Goal: Information Seeking & Learning: Learn about a topic

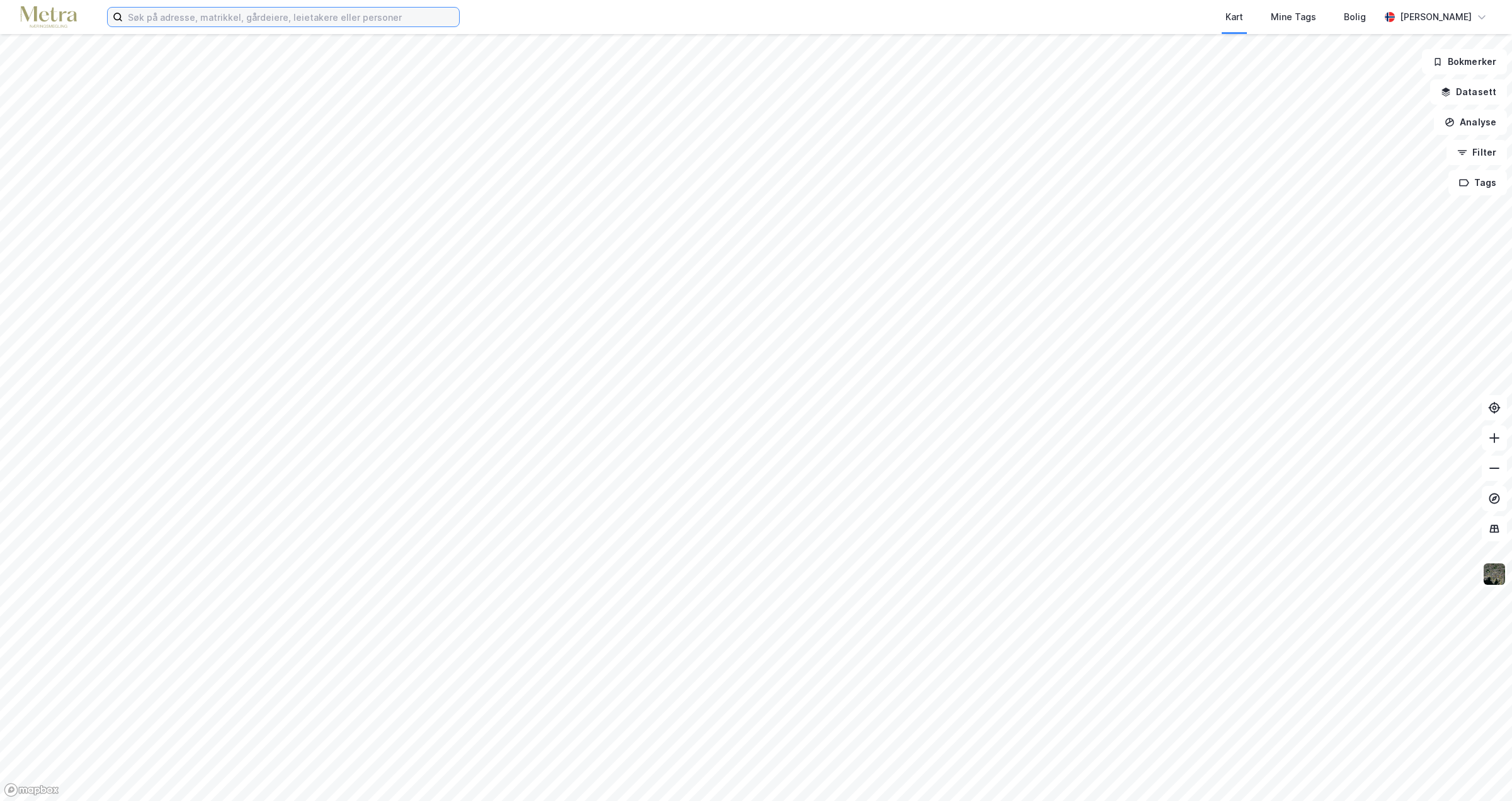
click at [220, 19] on input at bounding box center [291, 17] width 336 height 19
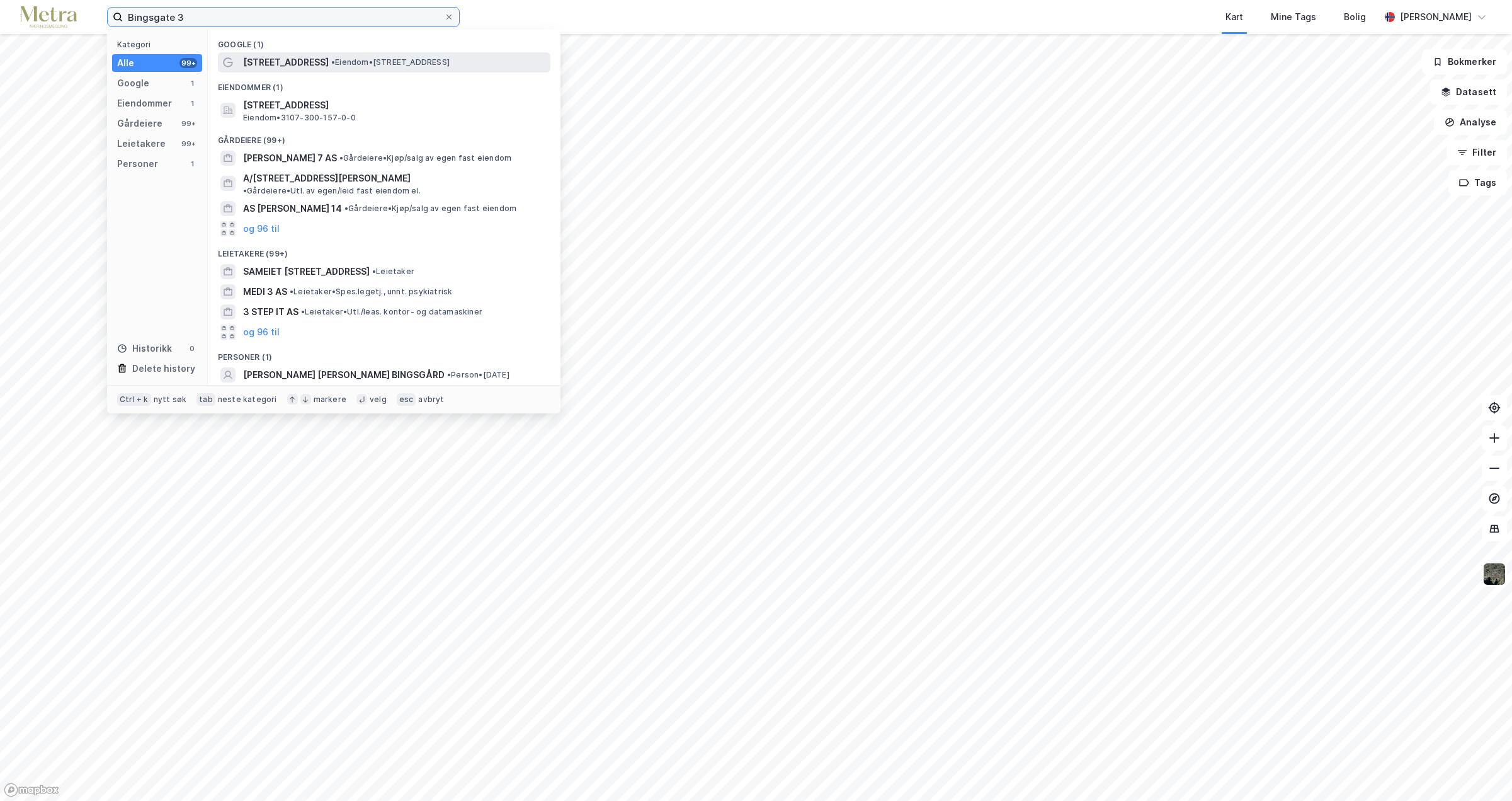
type input "Bingsgate 3"
click at [331, 66] on span "•" at bounding box center [333, 62] width 4 height 10
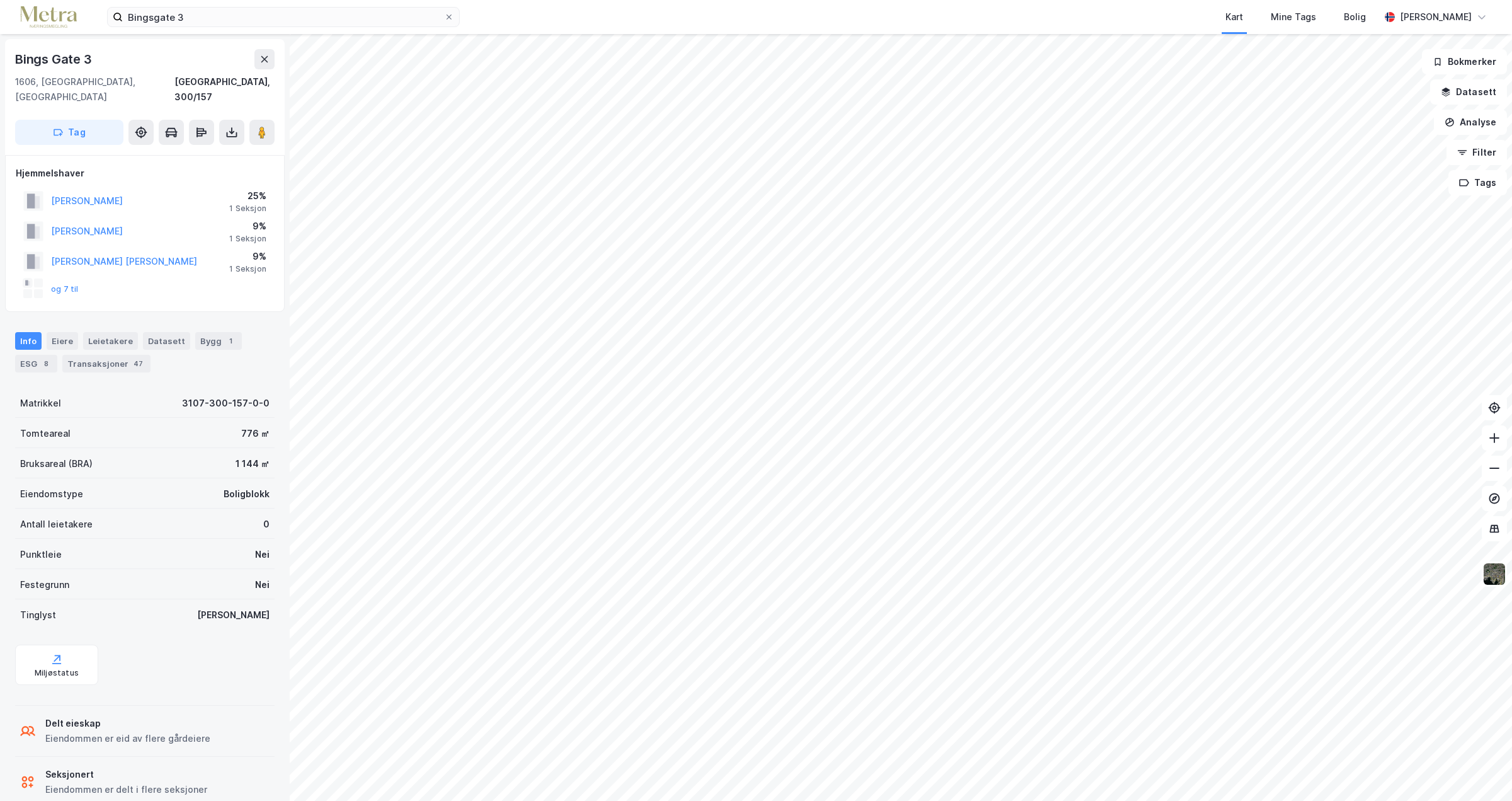
click at [56, 279] on div "og 7 til" at bounding box center [51, 288] width 56 height 20
click at [0, 0] on button "og 7 til" at bounding box center [0, 0] width 0 height 0
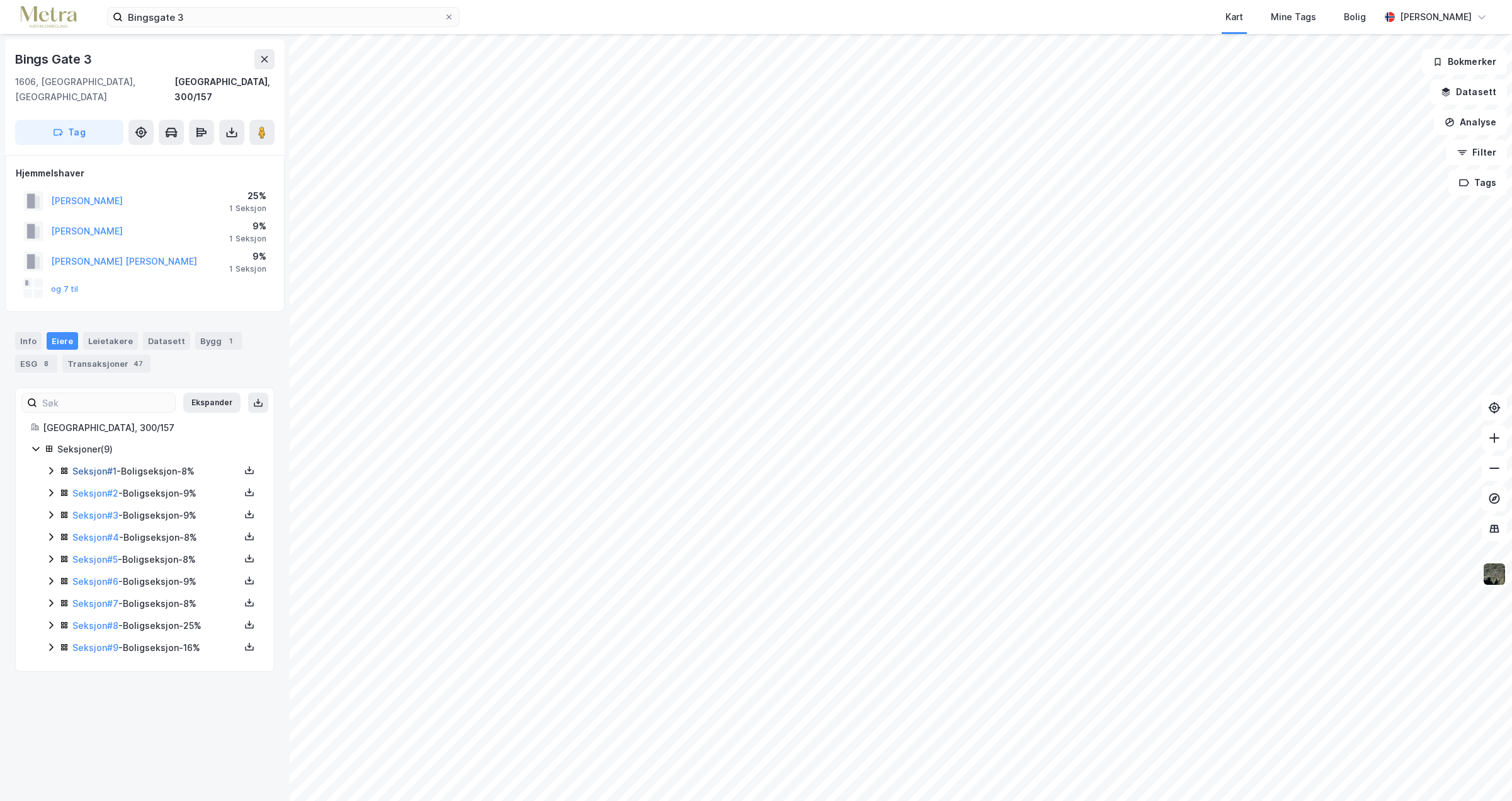
click at [86, 466] on link "Seksjon # 1" at bounding box center [94, 471] width 44 height 11
click at [86, 488] on link "Seksjon # 2" at bounding box center [95, 493] width 46 height 11
click at [96, 509] on link "Seksjon # 3" at bounding box center [95, 515] width 46 height 11
click at [86, 532] on link "Seksjon # 4" at bounding box center [95, 537] width 47 height 11
click at [83, 554] on link "Seksjon # 5" at bounding box center [95, 559] width 45 height 11
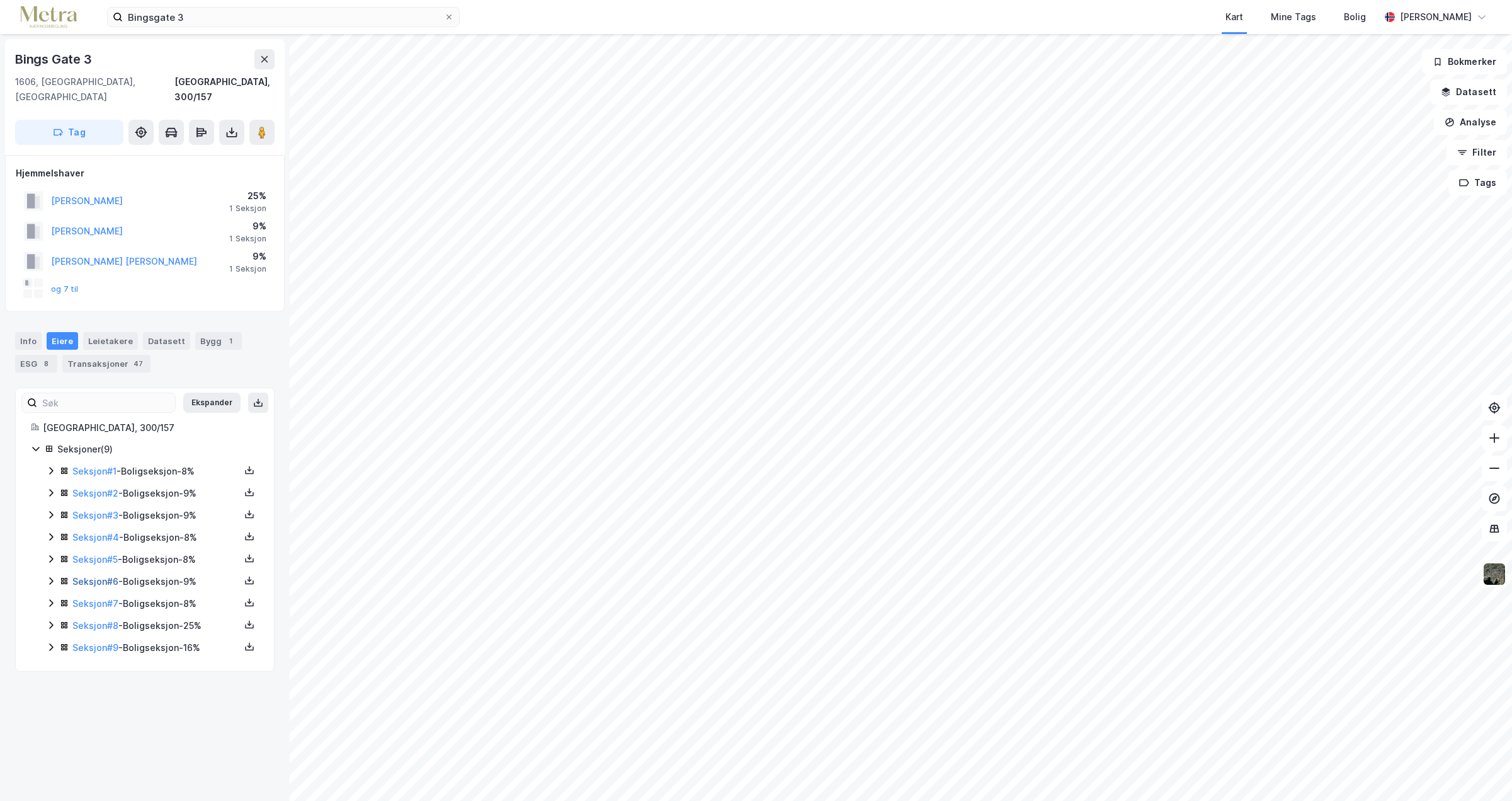
click at [98, 576] on link "Seksjon # 6" at bounding box center [95, 581] width 46 height 11
click at [97, 642] on link "Seksjon # 9" at bounding box center [95, 647] width 46 height 11
click at [97, 620] on link "Seksjon # 8" at bounding box center [95, 625] width 46 height 11
click at [95, 598] on link "Seksjon # 7" at bounding box center [95, 603] width 46 height 11
click at [94, 576] on link "Seksjon # 6" at bounding box center [95, 581] width 46 height 11
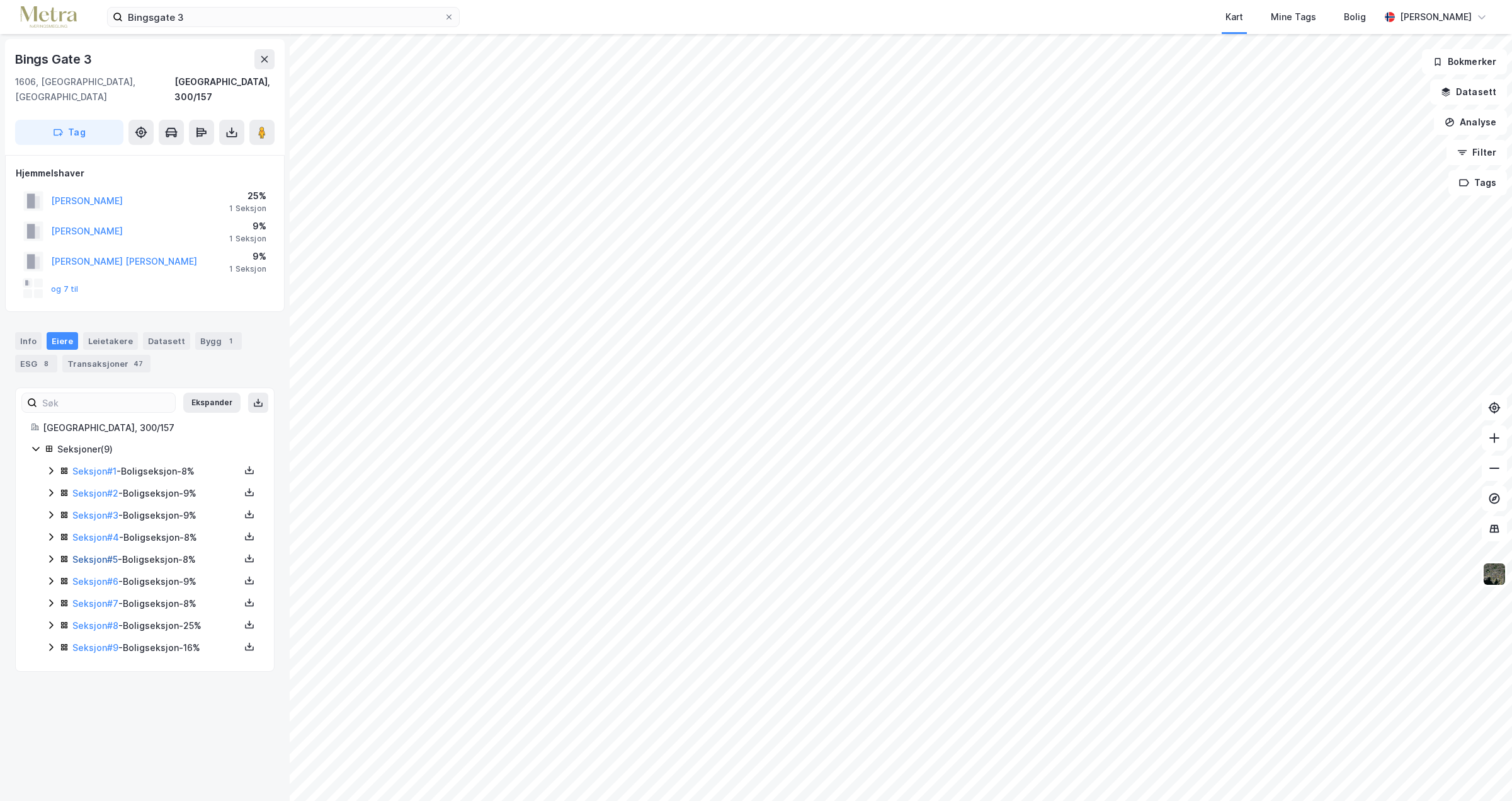
click at [95, 554] on link "Seksjon # 5" at bounding box center [95, 559] width 45 height 11
click at [95, 532] on link "Seksjon # 4" at bounding box center [95, 537] width 47 height 11
click at [104, 509] on link "Seksjon # 3" at bounding box center [95, 515] width 46 height 11
click at [0, 0] on button "og 7 til" at bounding box center [0, 0] width 0 height 0
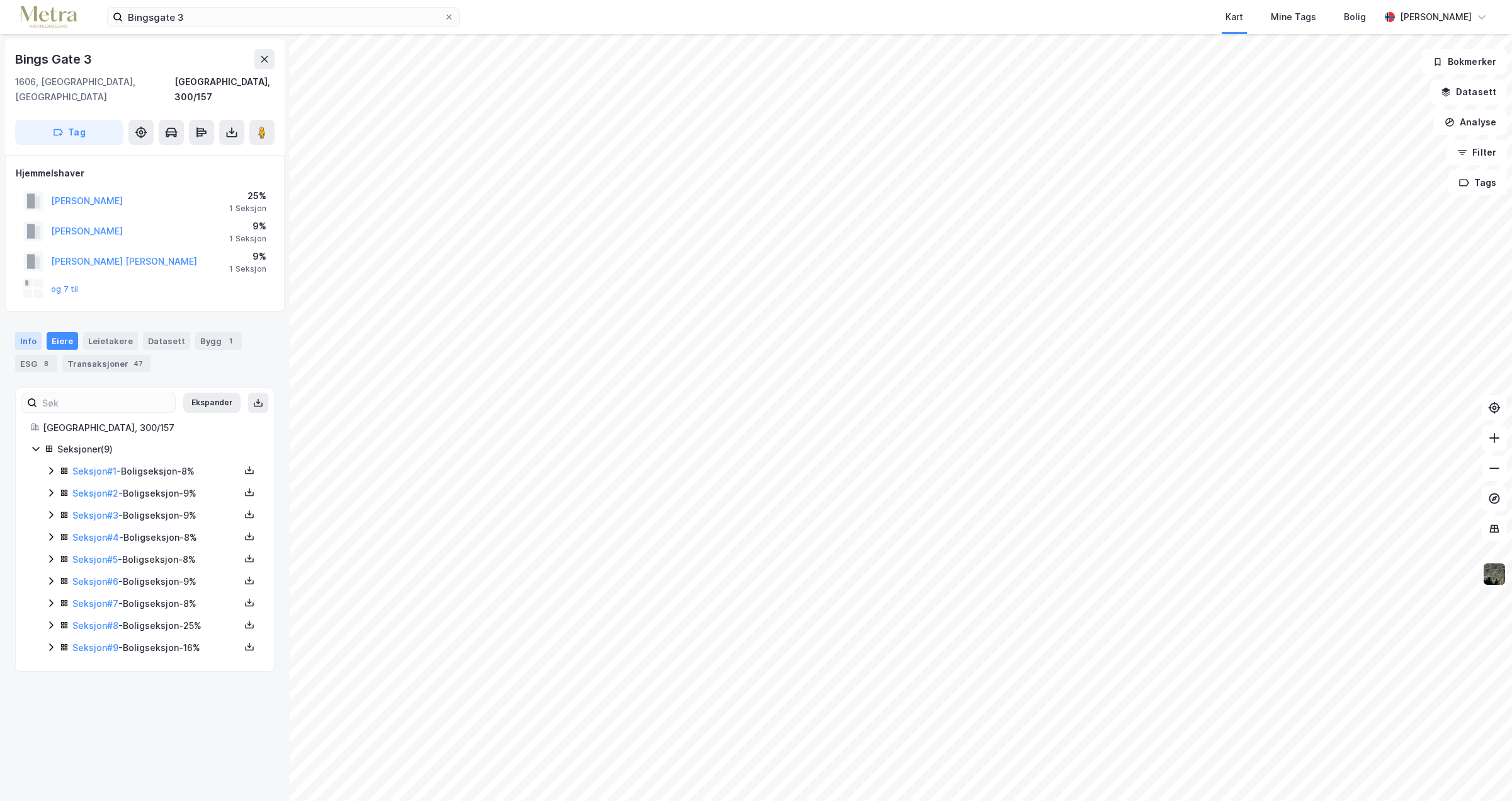
click at [33, 332] on div "Info" at bounding box center [28, 341] width 26 height 18
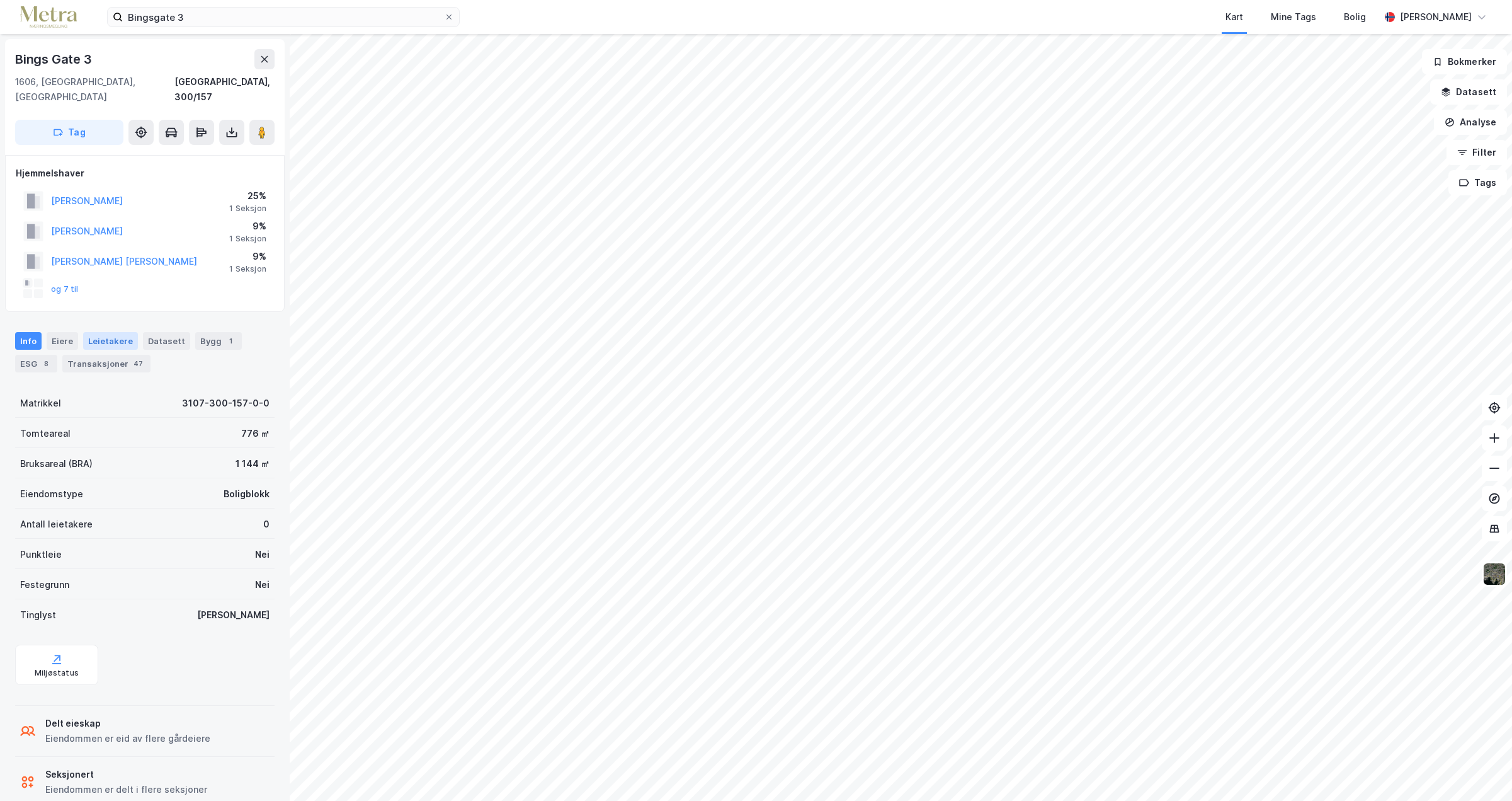
click at [99, 332] on div "Leietakere" at bounding box center [111, 341] width 55 height 18
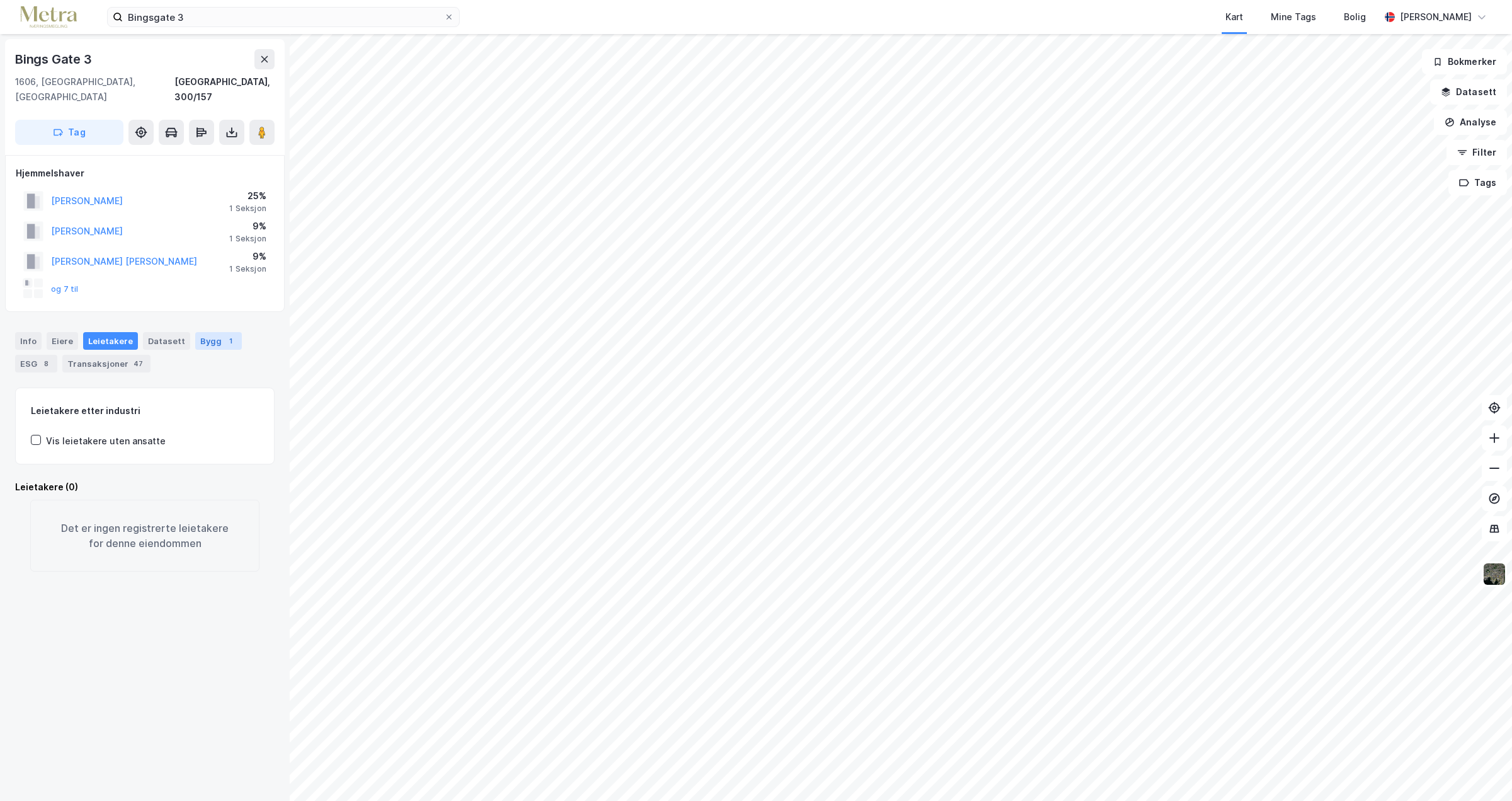
click at [210, 332] on div "Bygg 1" at bounding box center [218, 341] width 47 height 18
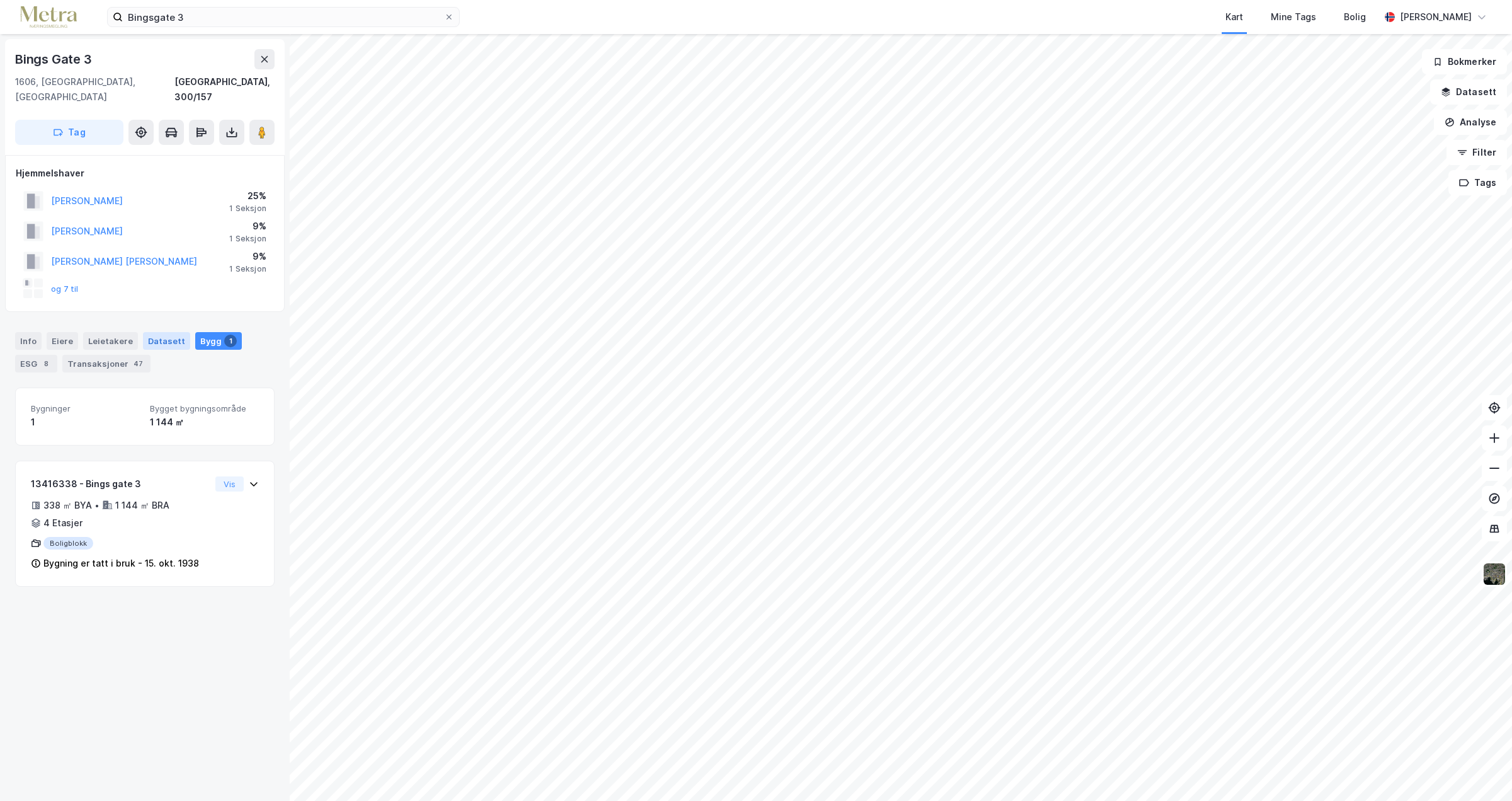
click at [143, 332] on div "Datasett" at bounding box center [167, 341] width 47 height 18
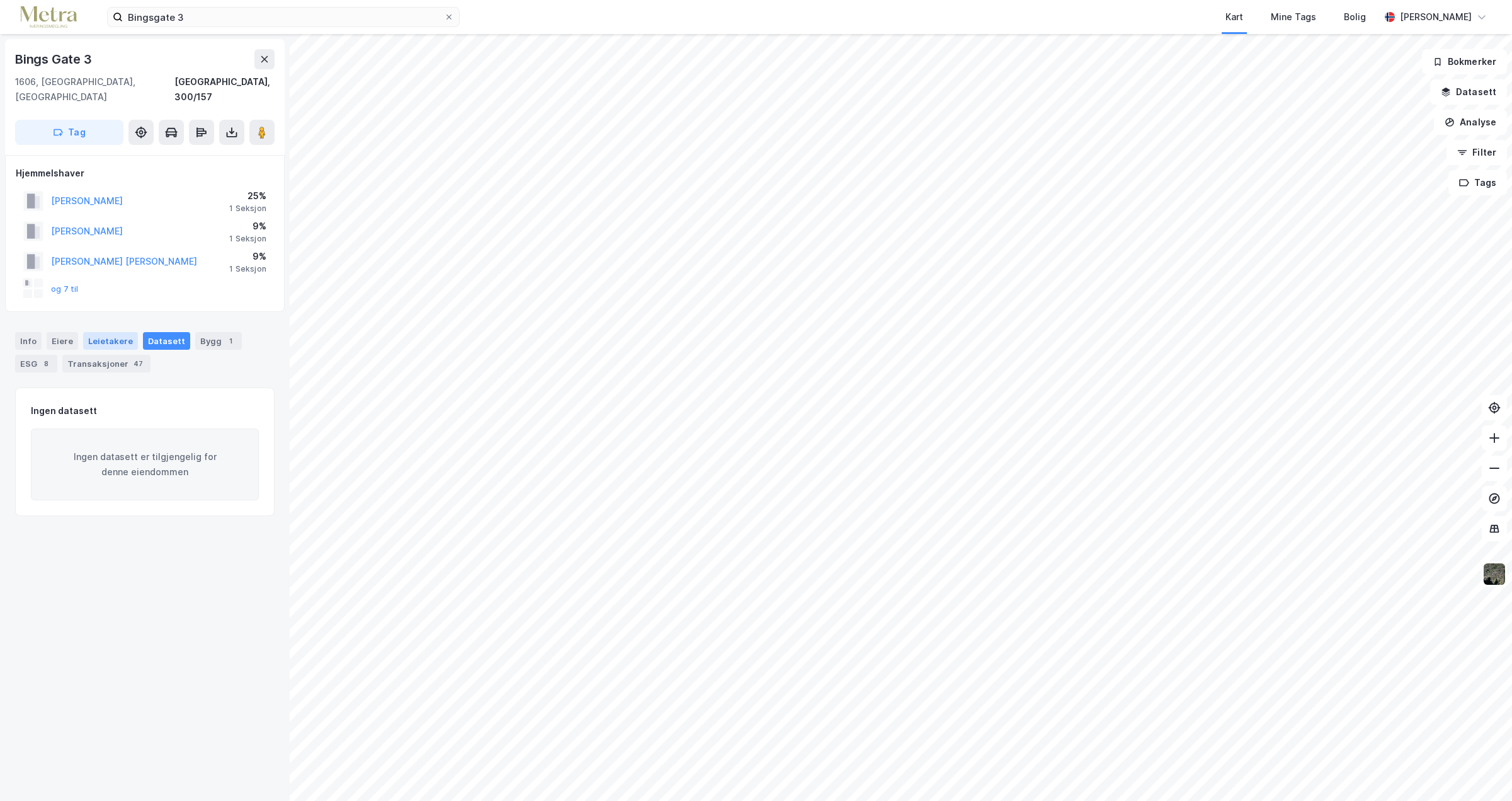
click at [97, 332] on div "Leietakere" at bounding box center [111, 341] width 55 height 18
click at [101, 355] on div "Transaksjoner 47" at bounding box center [106, 364] width 88 height 18
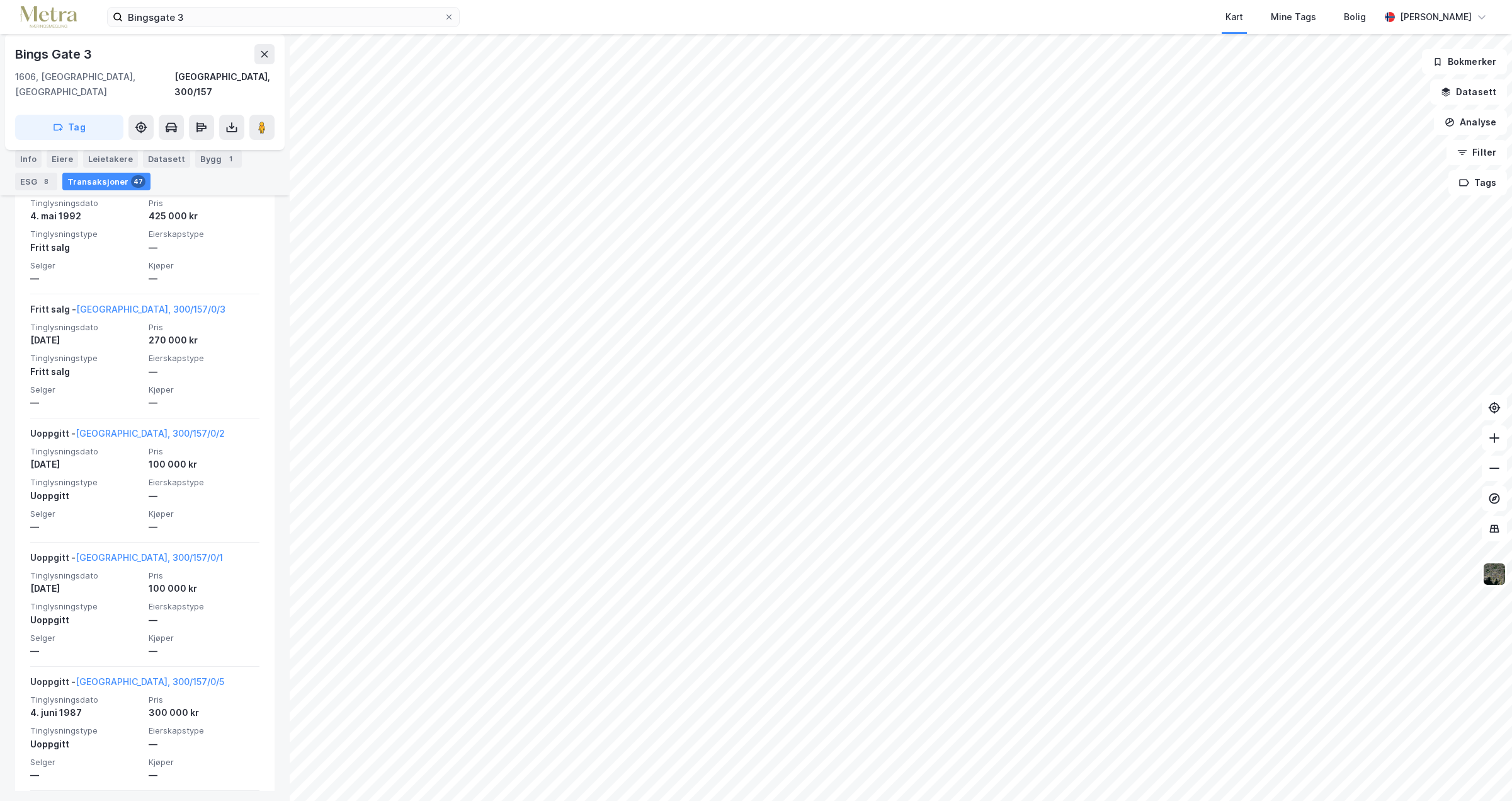
scroll to position [5985, 0]
